Goal: Information Seeking & Learning: Learn about a topic

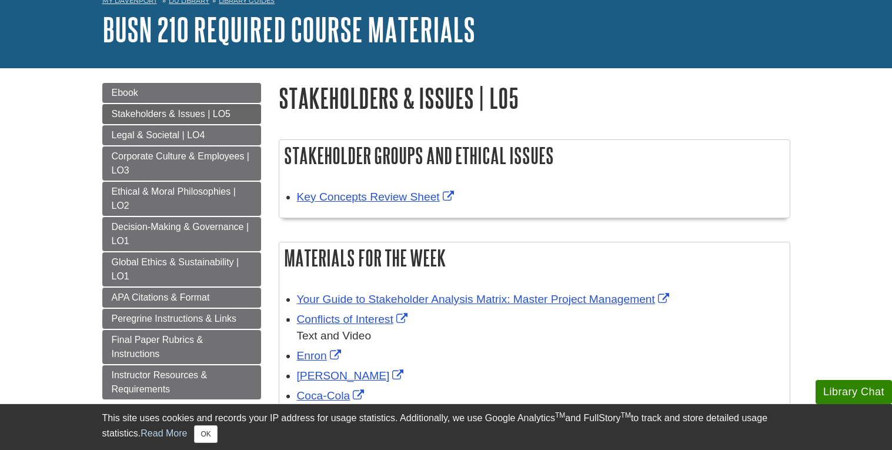
scroll to position [61, 0]
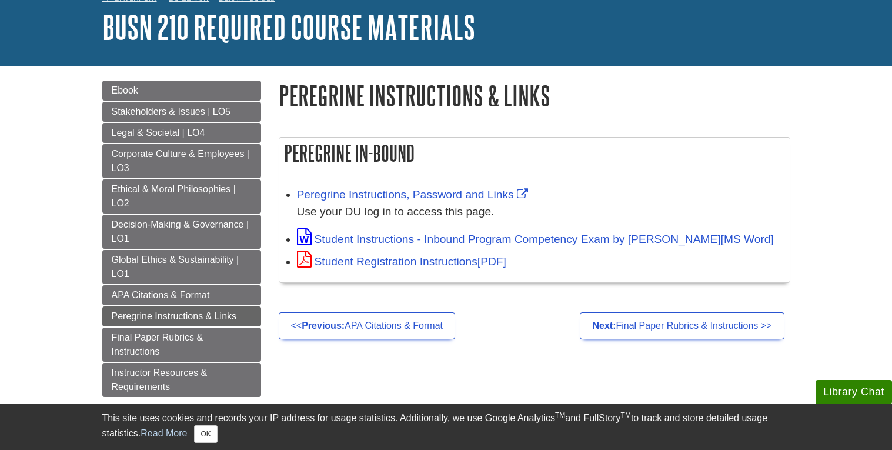
scroll to position [63, 0]
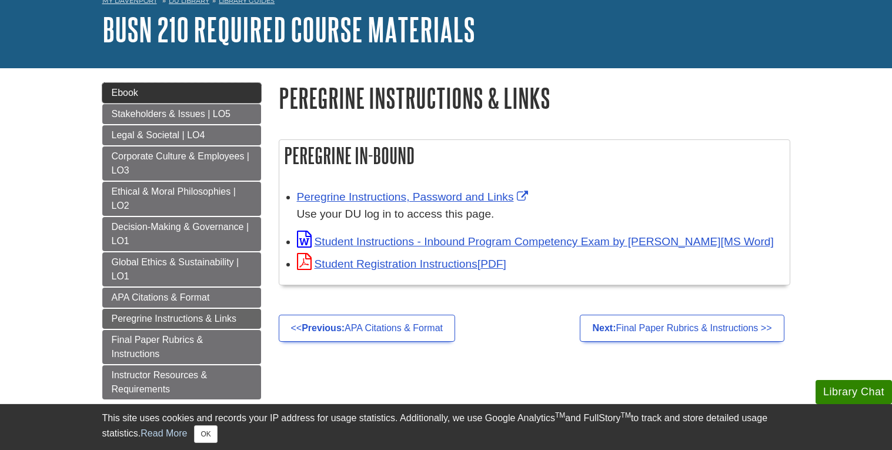
click at [165, 91] on link "Ebook" at bounding box center [181, 93] width 159 height 20
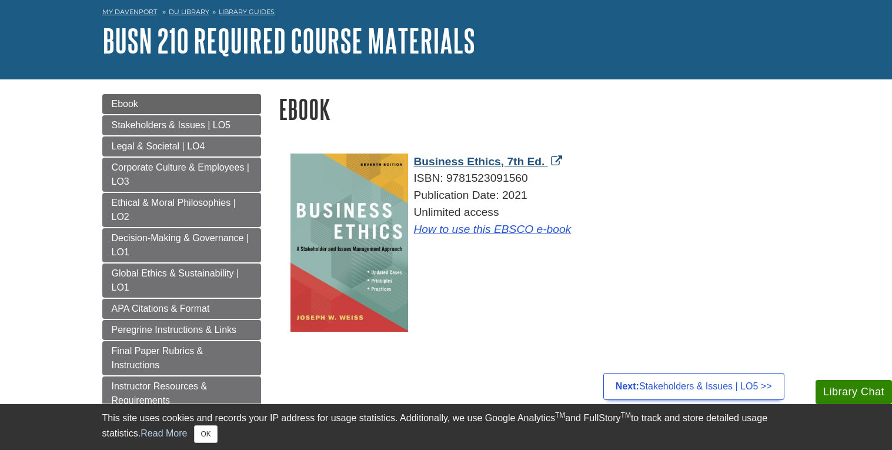
scroll to position [56, 0]
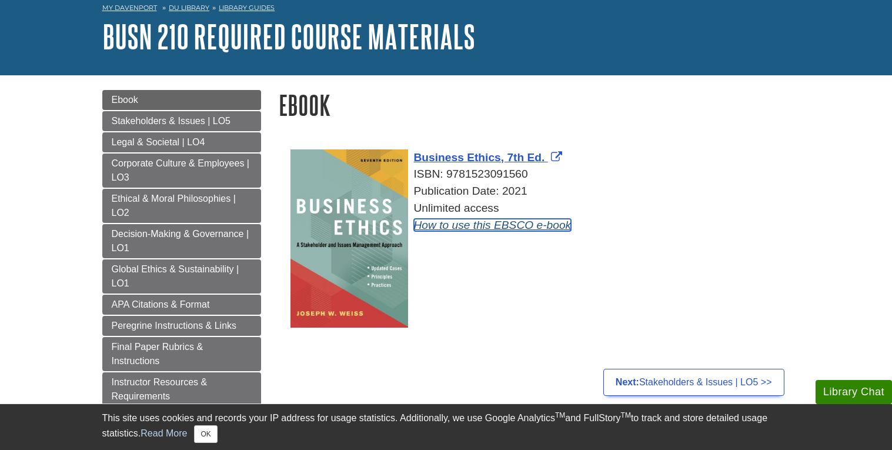
click at [521, 226] on link "How to use this EBSCO e-book" at bounding box center [493, 225] width 158 height 12
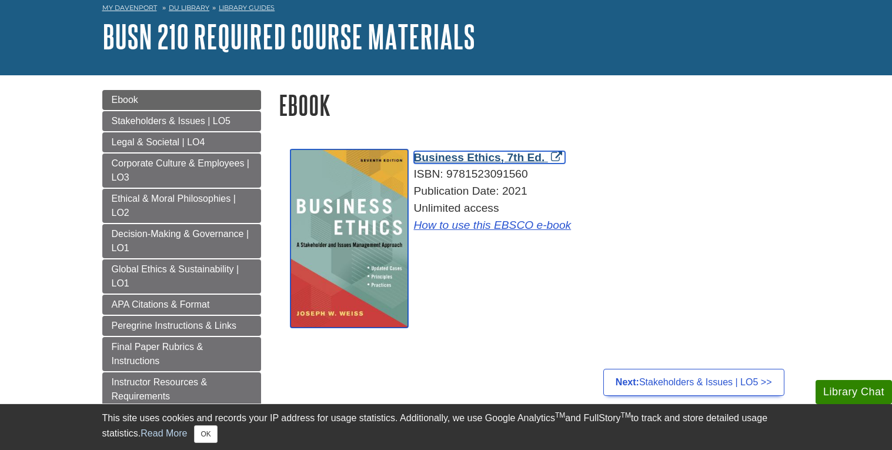
click at [479, 157] on span "Business Ethics, 7th Ed." at bounding box center [479, 157] width 131 height 12
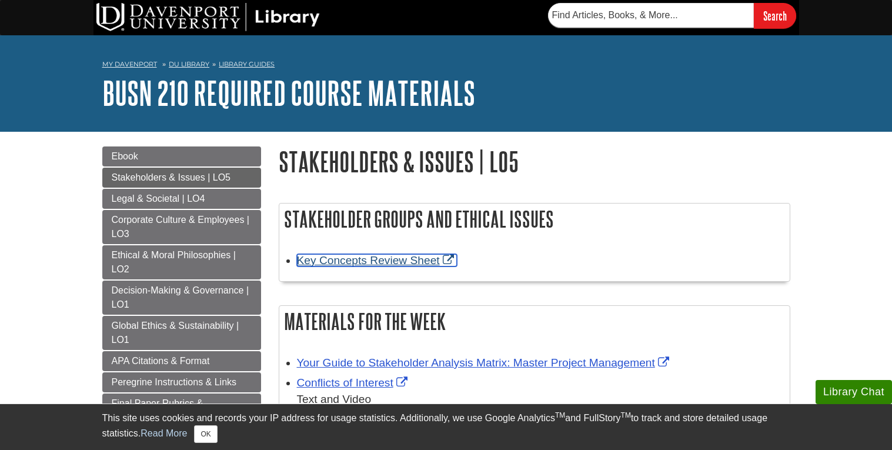
click at [410, 260] on link "Key Concepts Review Sheet" at bounding box center [377, 260] width 160 height 12
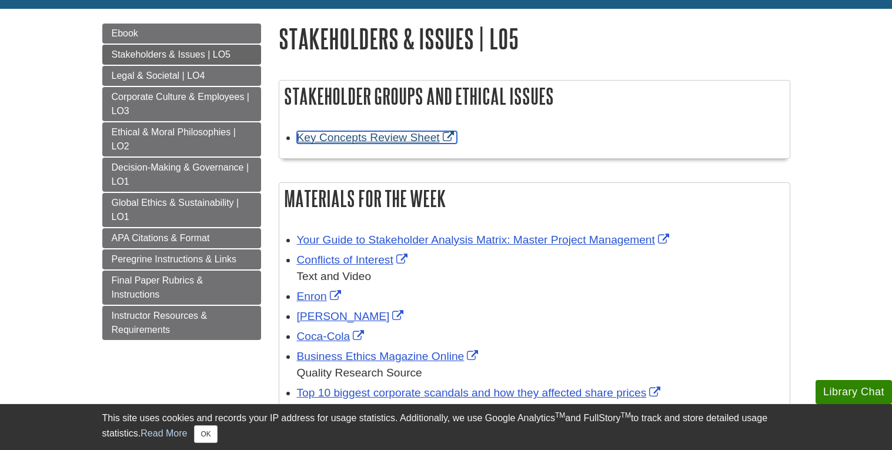
scroll to position [124, 0]
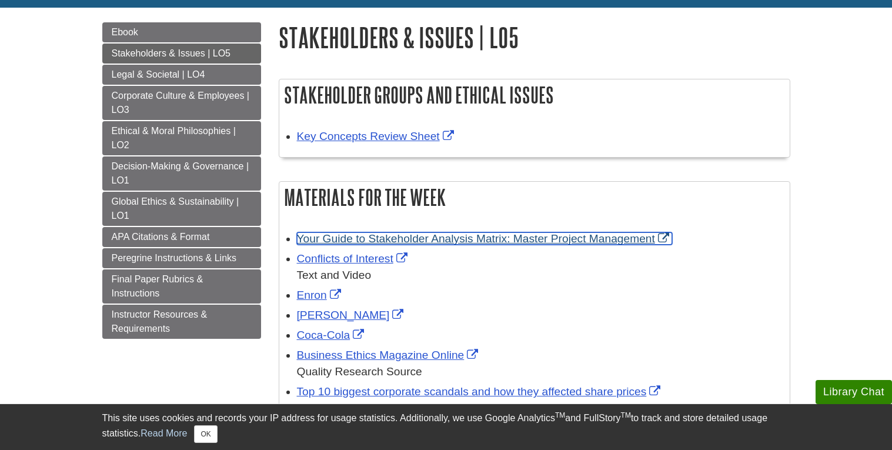
click at [391, 237] on link "Your Guide to Stakeholder Analysis Matrix: Master Project Management" at bounding box center [484, 238] width 375 height 12
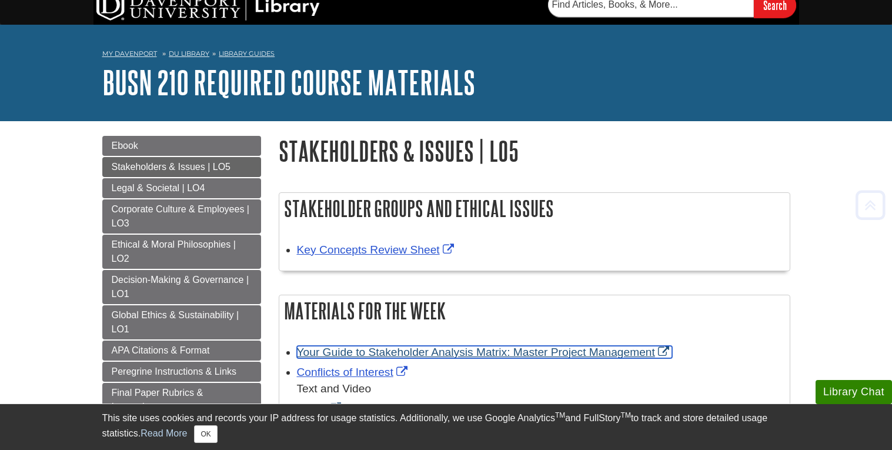
scroll to position [0, 0]
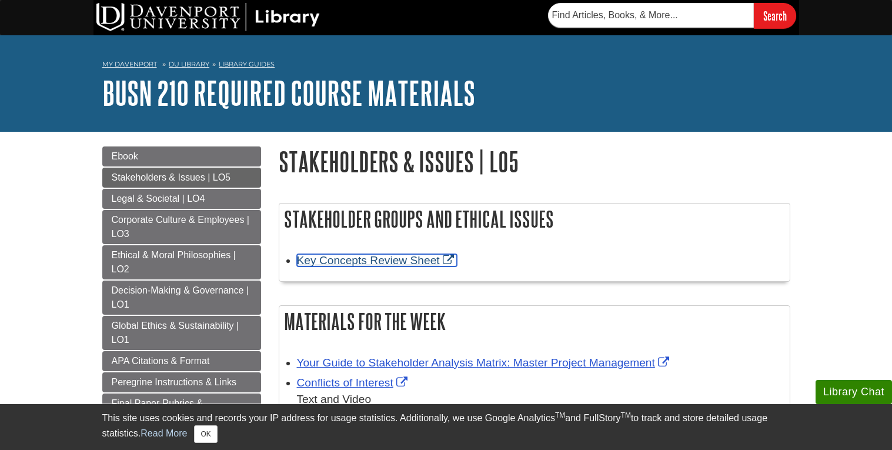
click at [386, 261] on link "Key Concepts Review Sheet" at bounding box center [377, 260] width 160 height 12
click at [400, 260] on link "Key Concepts Review Sheet" at bounding box center [377, 260] width 160 height 12
